Goal: Find specific page/section: Find specific page/section

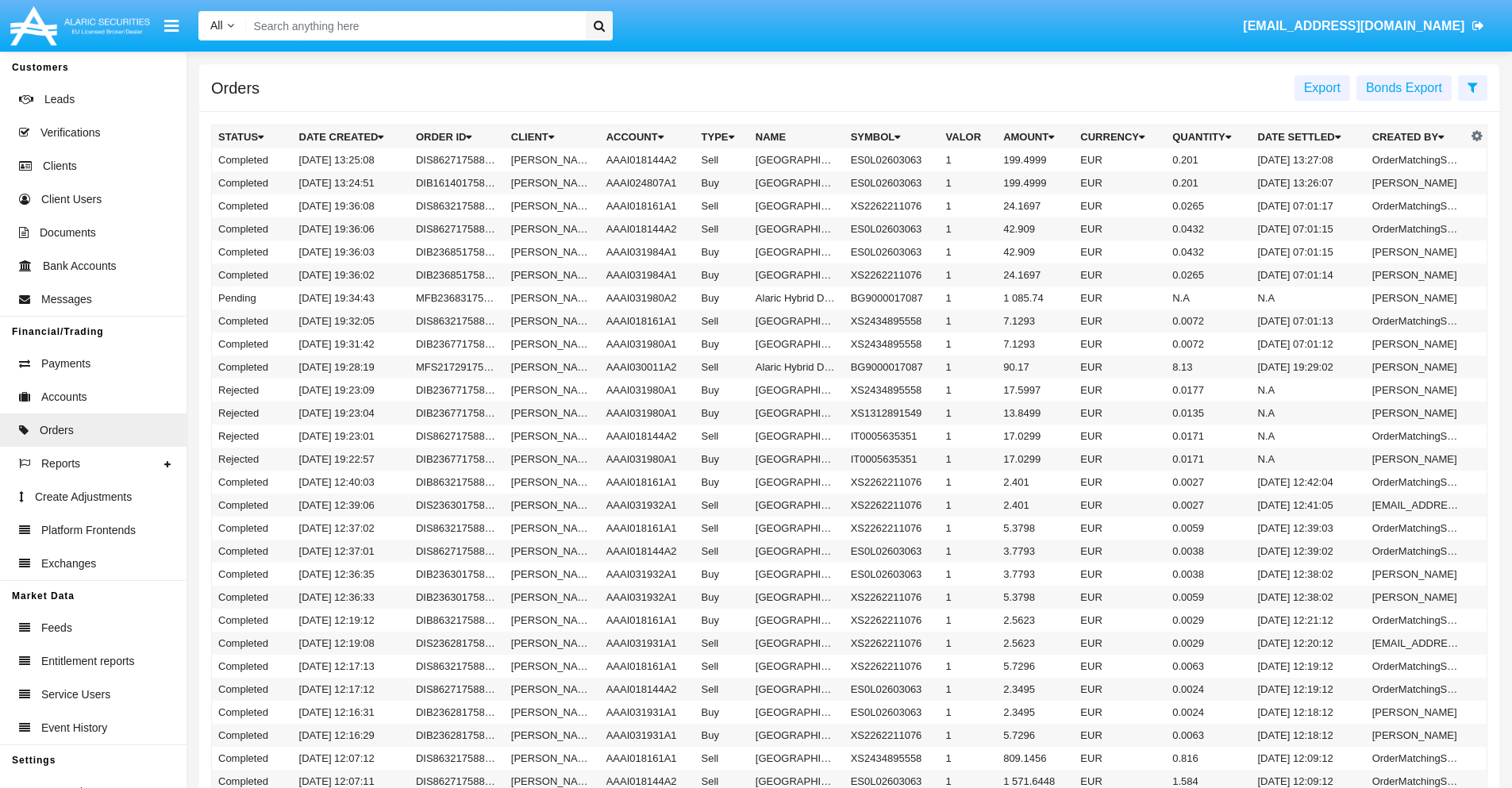
click at [1323, 87] on span "Export" at bounding box center [1323, 87] width 37 height 14
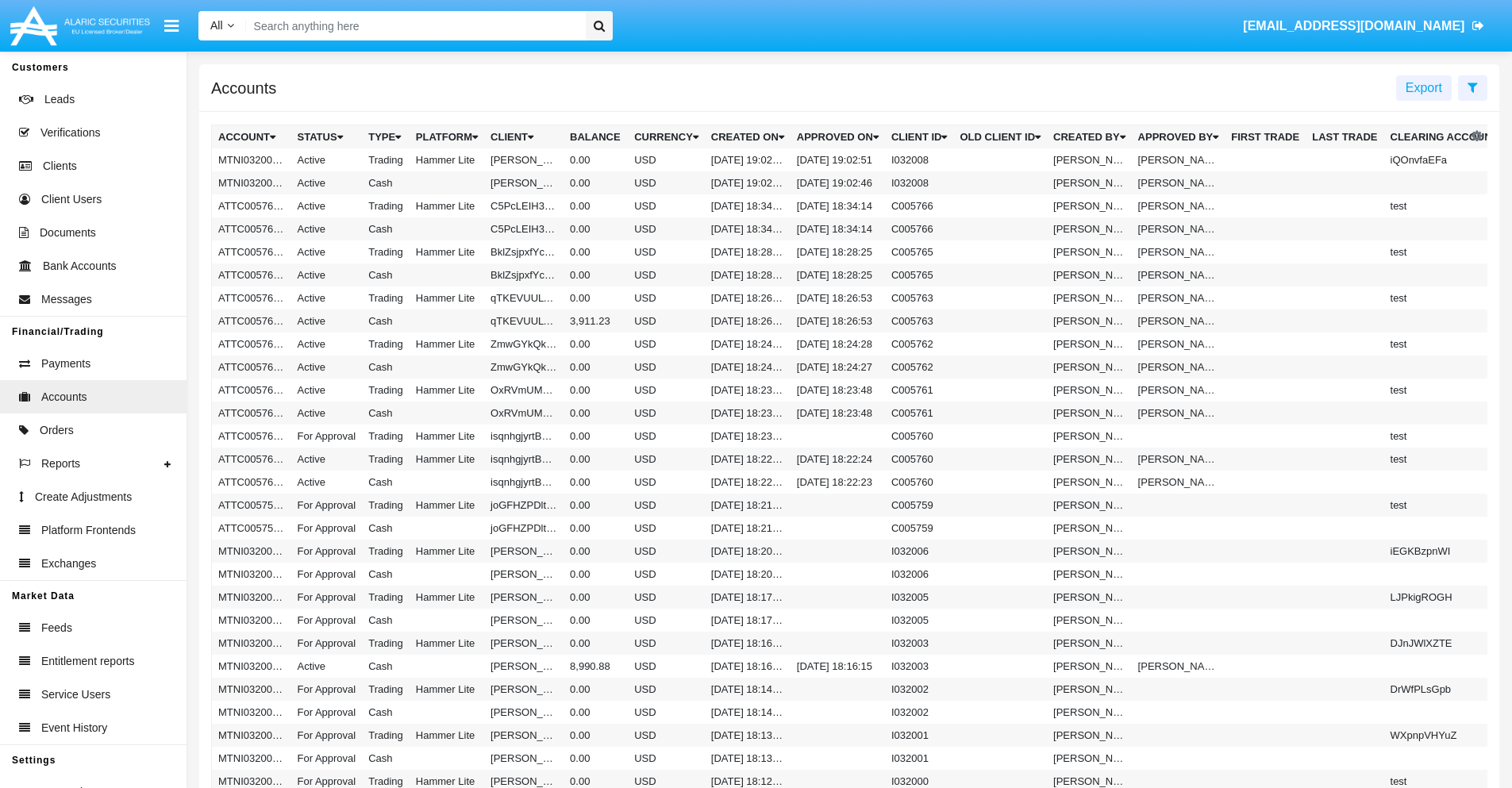
click at [1424, 87] on span "Export" at bounding box center [1424, 87] width 37 height 14
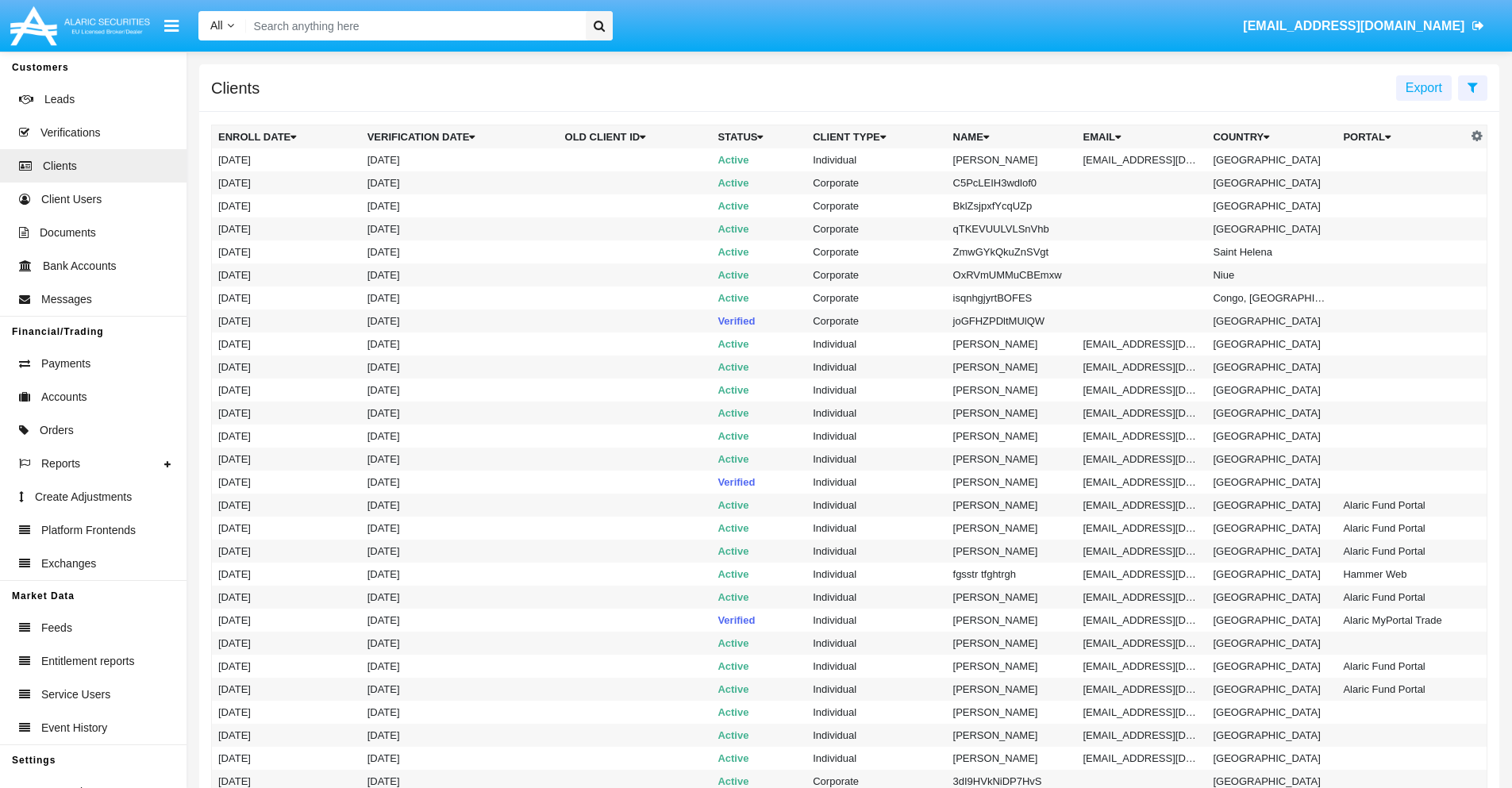
click at [1424, 87] on span "Export" at bounding box center [1424, 87] width 37 height 14
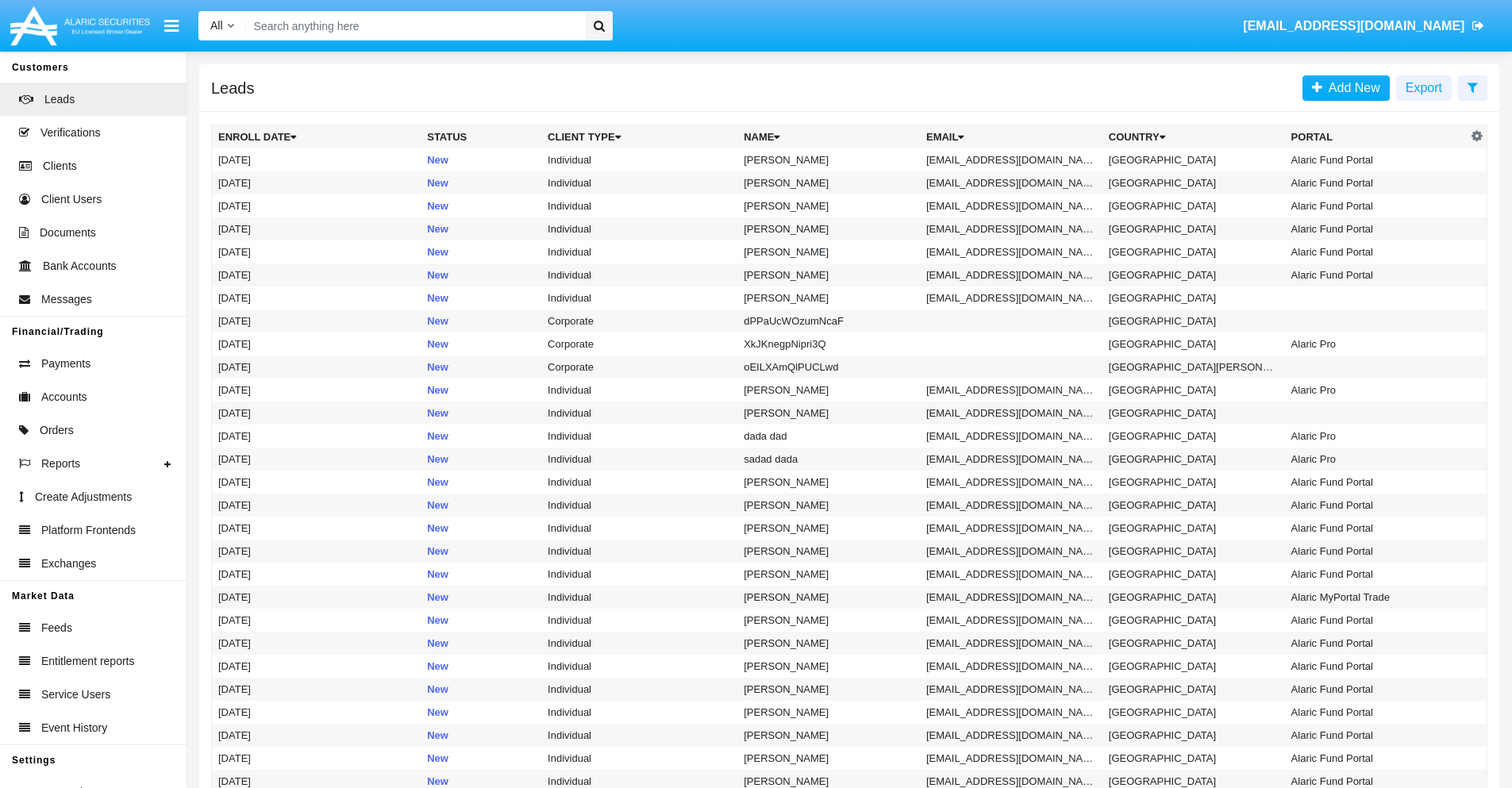
click at [1424, 87] on span "Export" at bounding box center [1424, 87] width 37 height 14
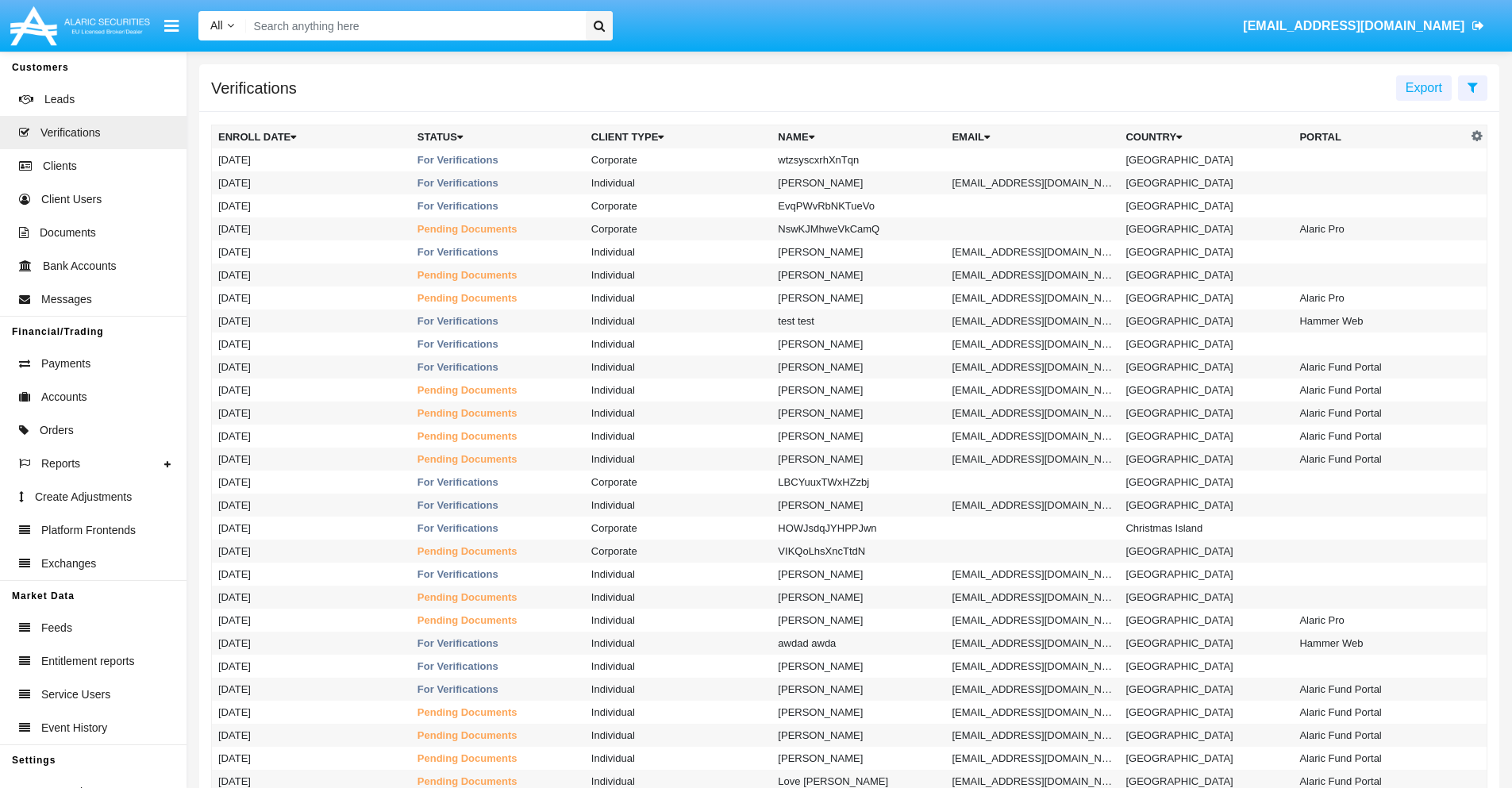
click at [1424, 87] on span "Export" at bounding box center [1424, 87] width 37 height 14
